Goal: Transaction & Acquisition: Purchase product/service

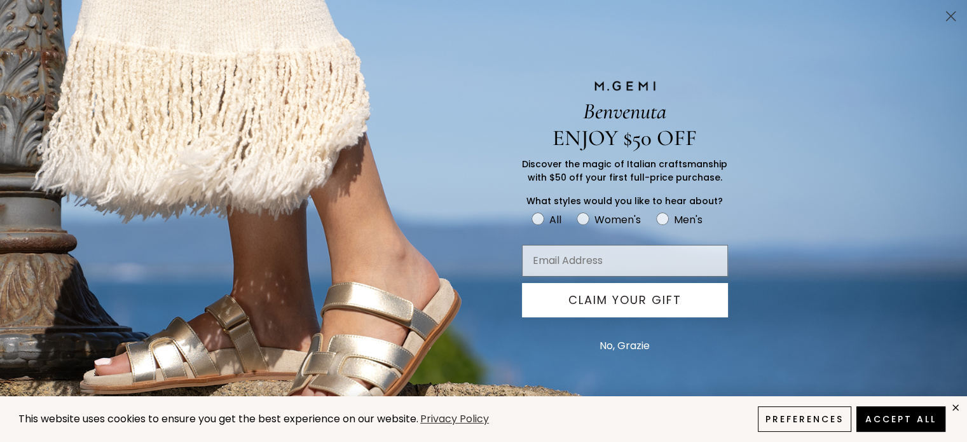
scroll to position [355, 0]
click at [635, 346] on button "No, Grazie" at bounding box center [624, 346] width 63 height 32
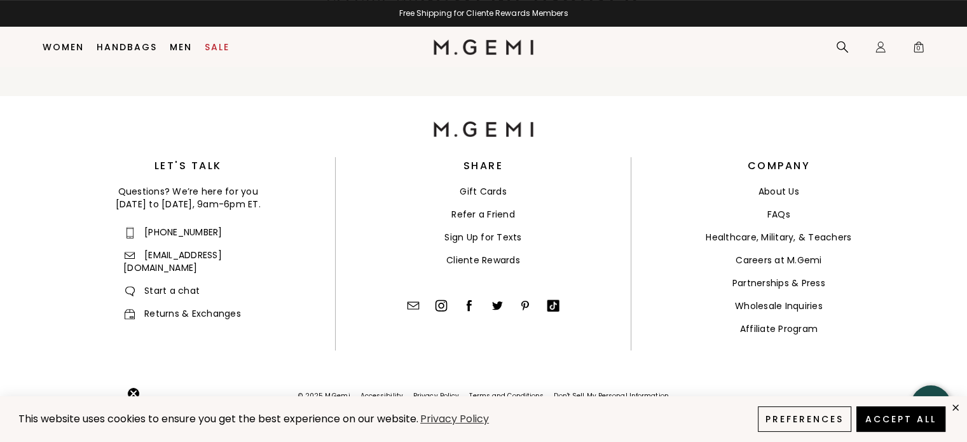
scroll to position [323, 0]
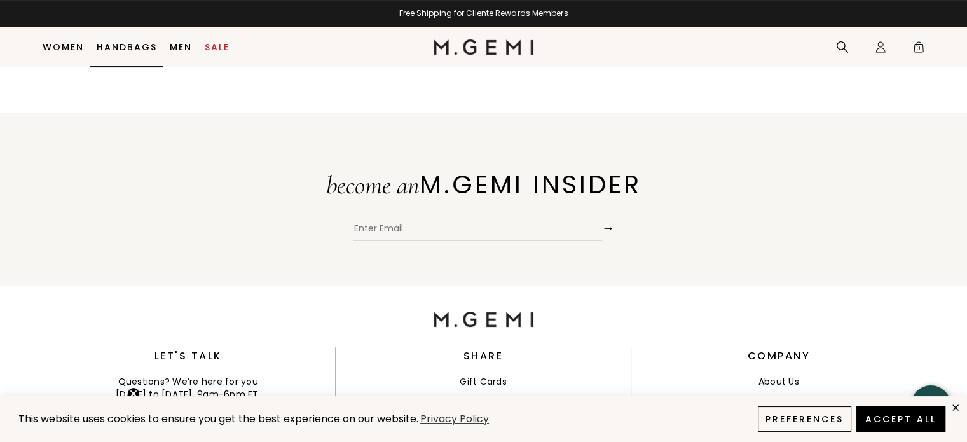
click at [128, 45] on link "Handbags" at bounding box center [127, 47] width 60 height 10
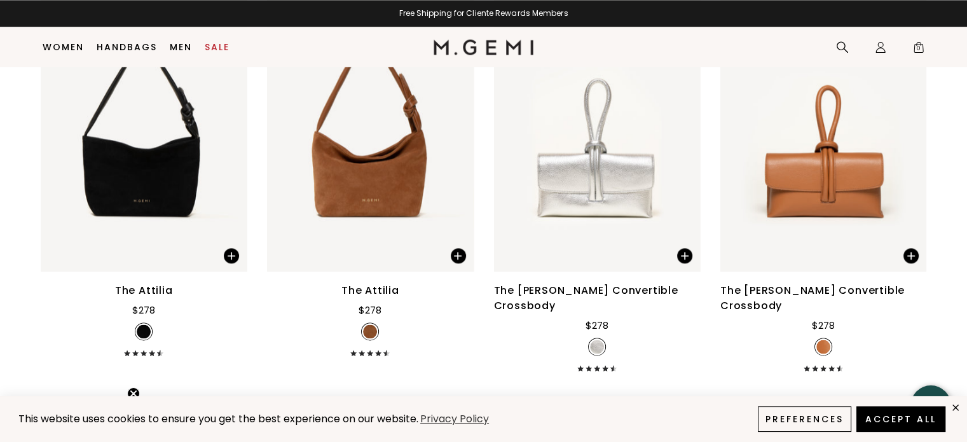
scroll to position [1372, 0]
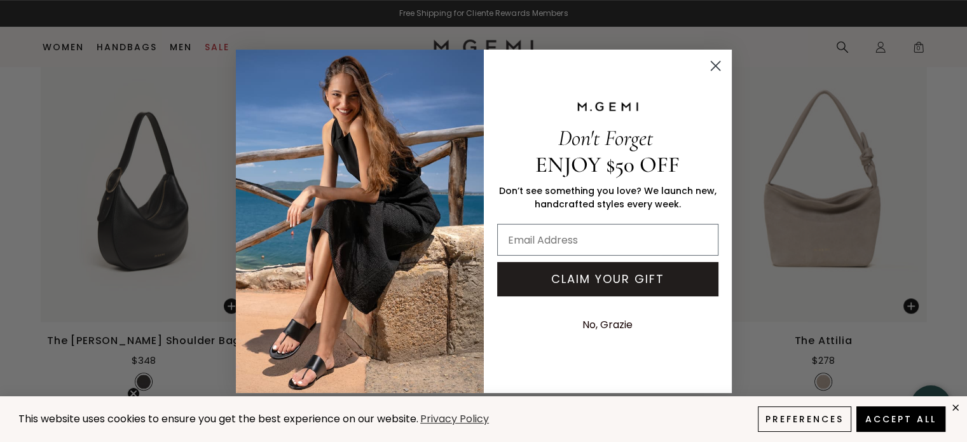
drag, startPoint x: 717, startPoint y: 61, endPoint x: 715, endPoint y: 67, distance: 6.6
click at [717, 60] on circle "Close dialog" at bounding box center [715, 65] width 21 height 21
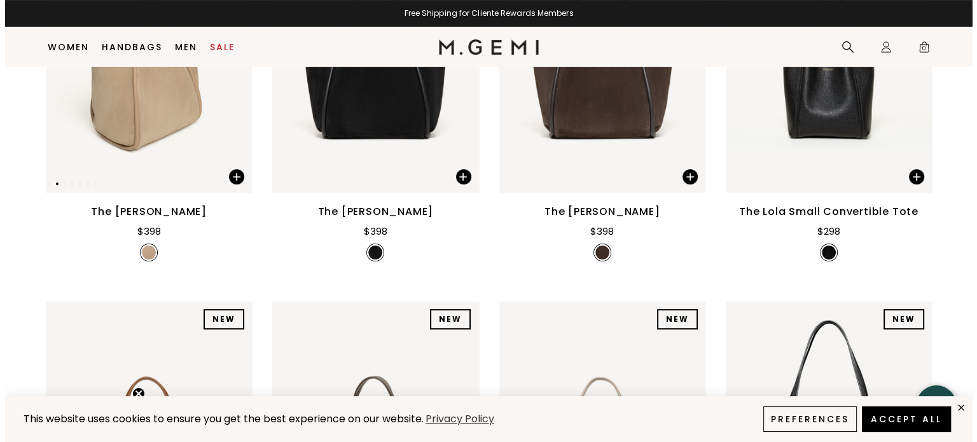
scroll to position [100, 0]
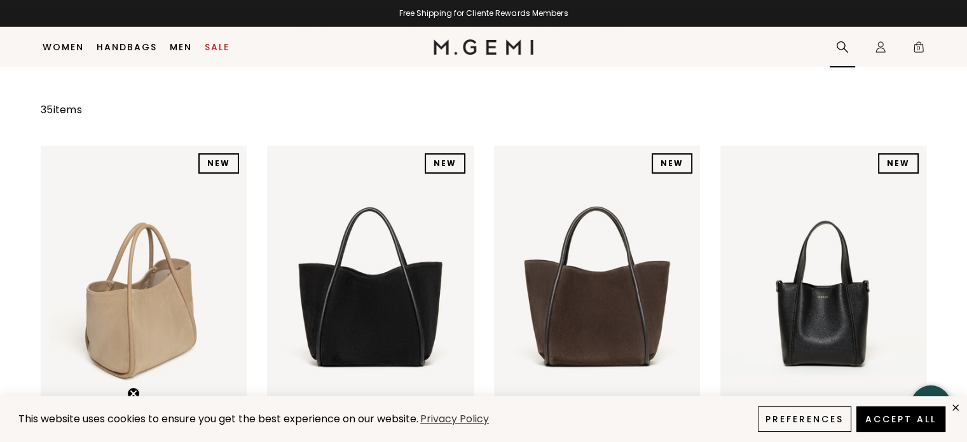
click at [842, 47] on icon at bounding box center [842, 47] width 13 height 13
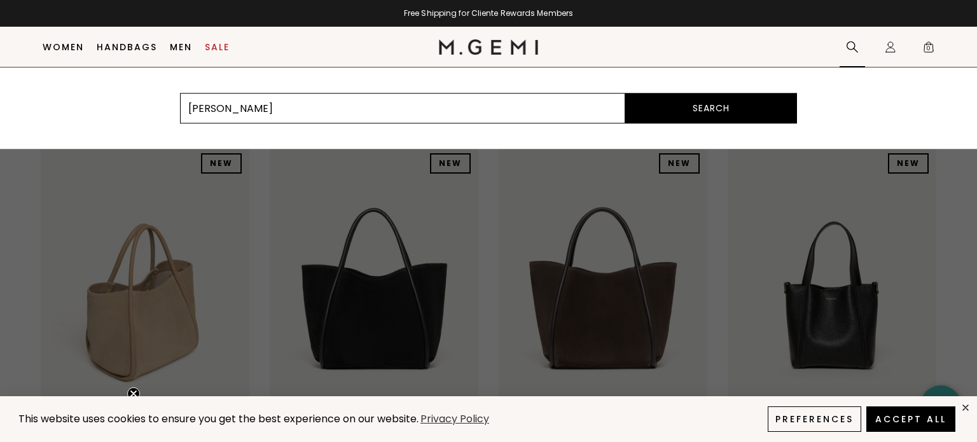
type input "sarita"
click at [625, 93] on button "Search" at bounding box center [711, 108] width 172 height 31
